Goal: Information Seeking & Learning: Learn about a topic

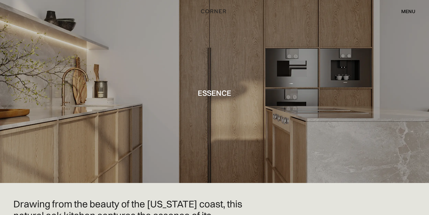
click at [348, 160] on div at bounding box center [214, 91] width 429 height 183
click at [247, 119] on div at bounding box center [214, 91] width 429 height 183
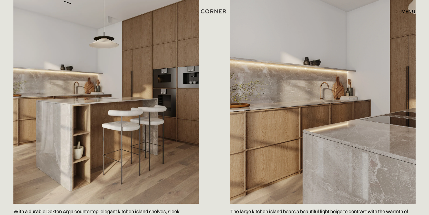
scroll to position [386, 0]
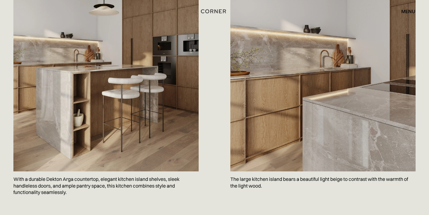
click at [361, 143] on img at bounding box center [322, 55] width 185 height 231
click at [146, 141] on img at bounding box center [105, 55] width 185 height 231
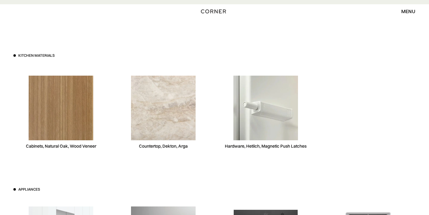
scroll to position [1704, 0]
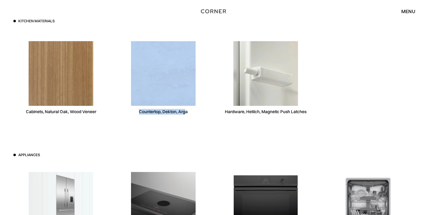
drag, startPoint x: 139, startPoint y: 111, endPoint x: 185, endPoint y: 111, distance: 46.6
click at [185, 111] on div "Countertop, Dekton, Arga" at bounding box center [163, 78] width 95 height 94
click at [188, 112] on div "Countertop, Dekton, Arga" at bounding box center [163, 78] width 95 height 94
click at [187, 112] on div "Countertop, Dekton, Arga" at bounding box center [163, 78] width 95 height 94
copy div "Countertop, Dekton, Arga"
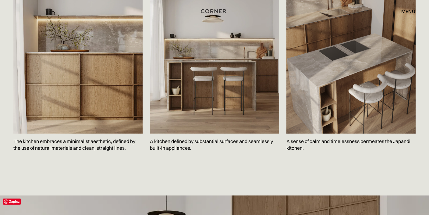
scroll to position [964, 0]
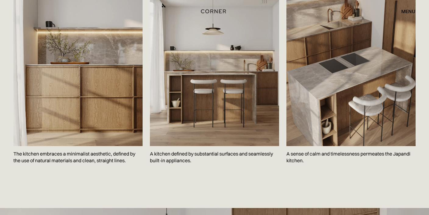
click at [364, 74] on img at bounding box center [350, 64] width 129 height 161
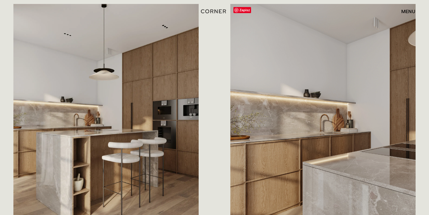
scroll to position [386, 0]
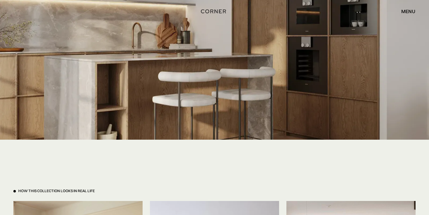
scroll to position [1254, 0]
